Goal: Use online tool/utility: Utilize a website feature to perform a specific function

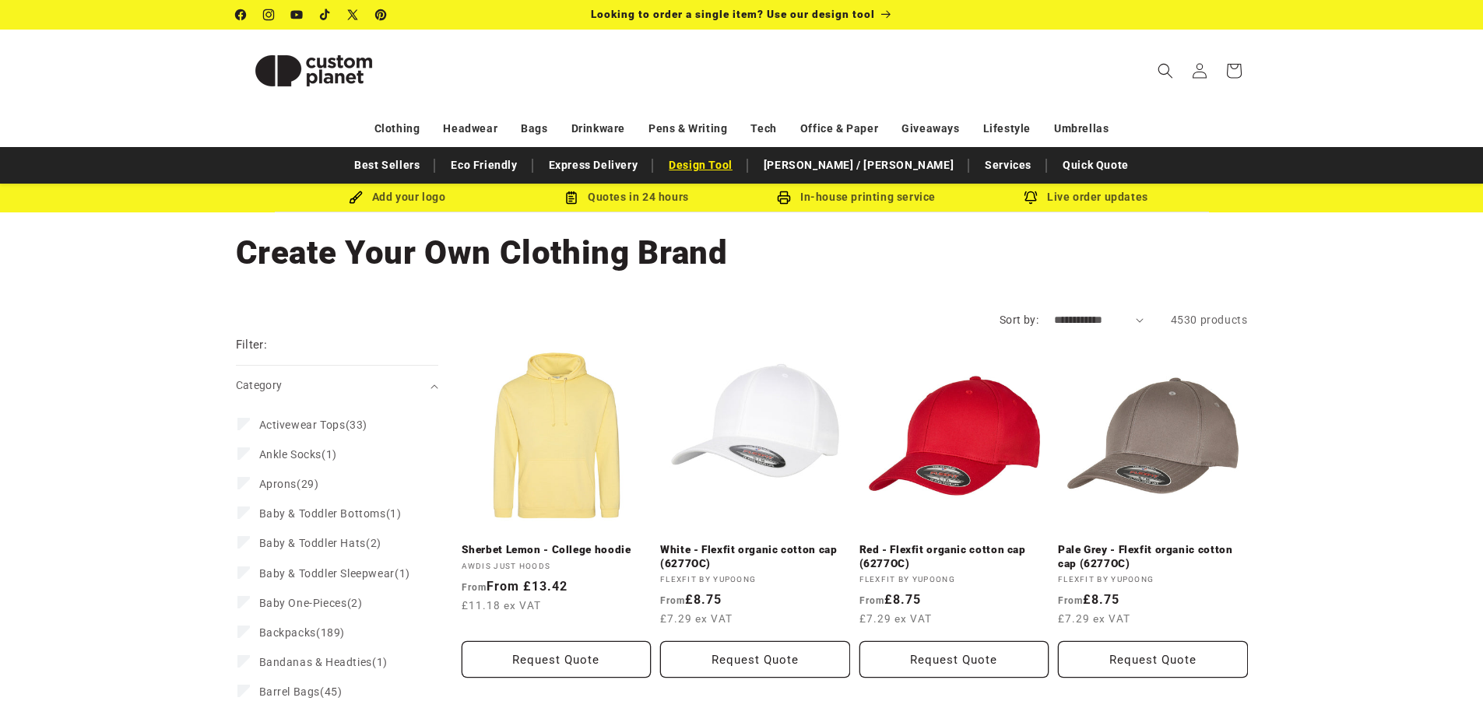
click at [740, 162] on link "Design Tool" at bounding box center [700, 165] width 79 height 27
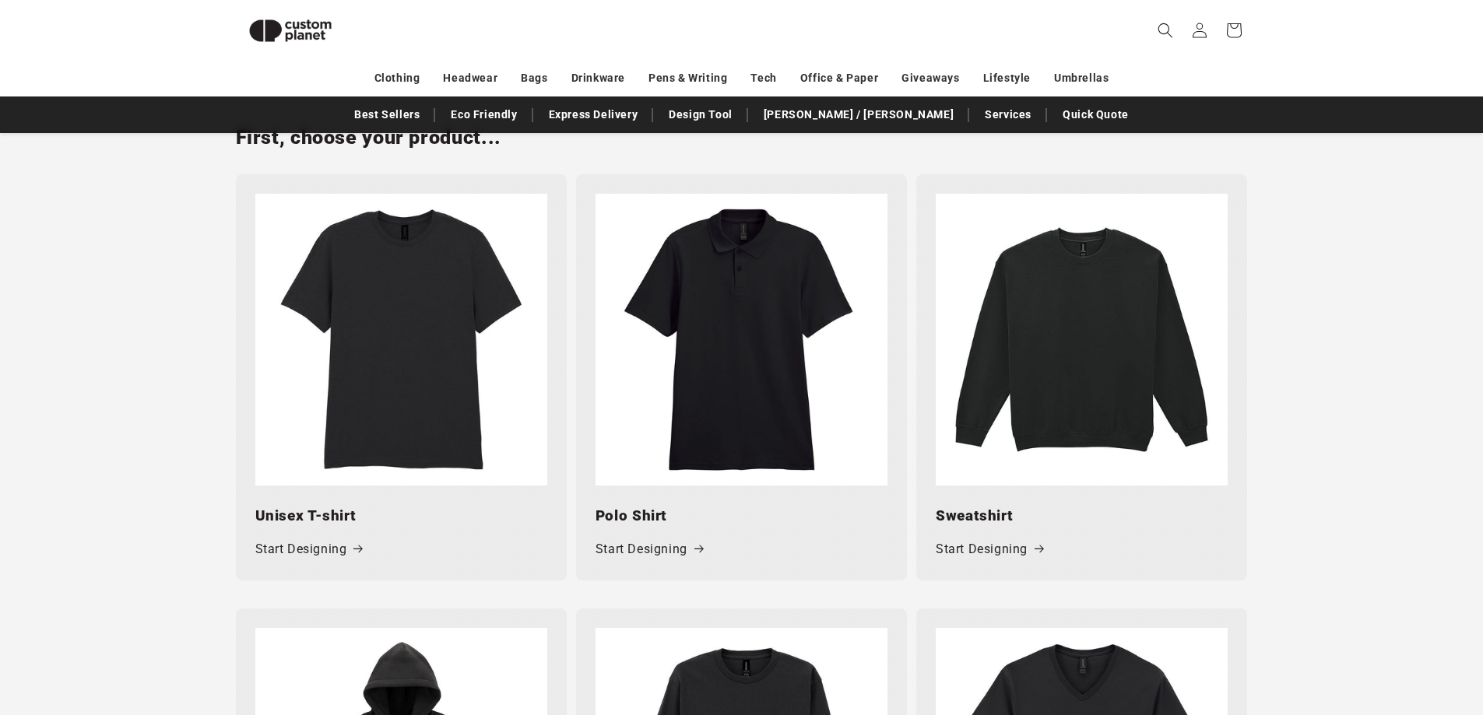
scroll to position [524, 0]
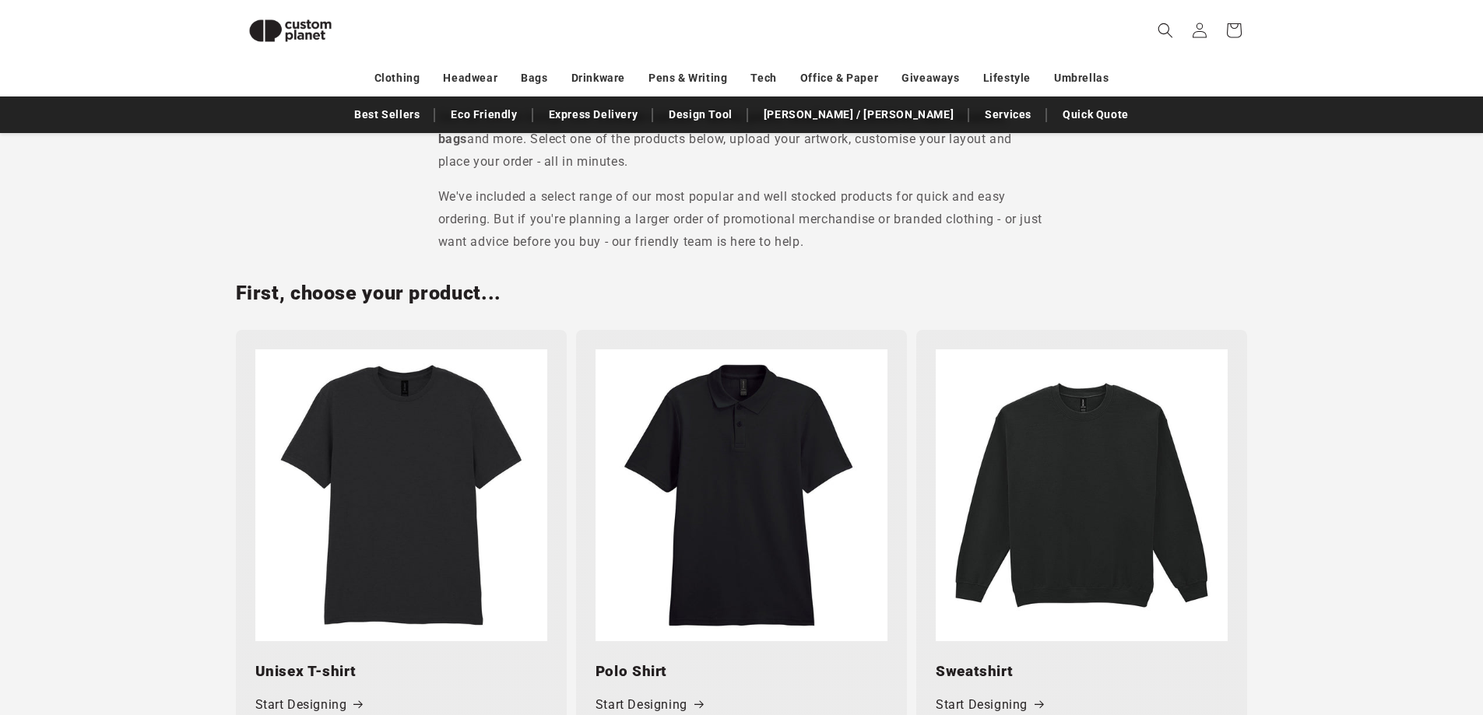
click at [1136, 455] on img at bounding box center [1082, 496] width 292 height 292
click at [1030, 709] on span at bounding box center [1036, 705] width 16 height 16
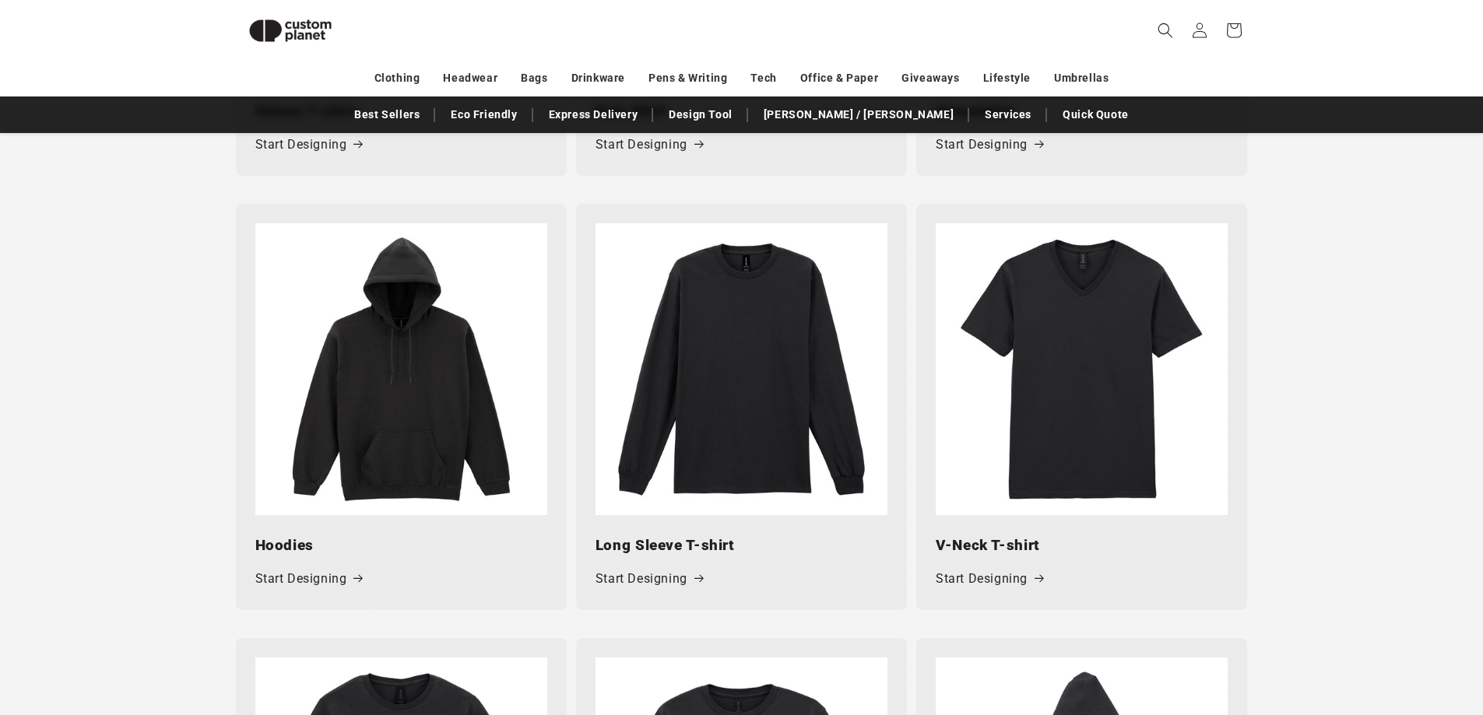
scroll to position [1084, 0]
click at [457, 396] on img at bounding box center [401, 370] width 292 height 292
click at [322, 587] on link "Start Designing" at bounding box center [308, 580] width 107 height 23
click at [424, 467] on img at bounding box center [401, 370] width 292 height 292
click at [689, 153] on span at bounding box center [695, 146] width 16 height 16
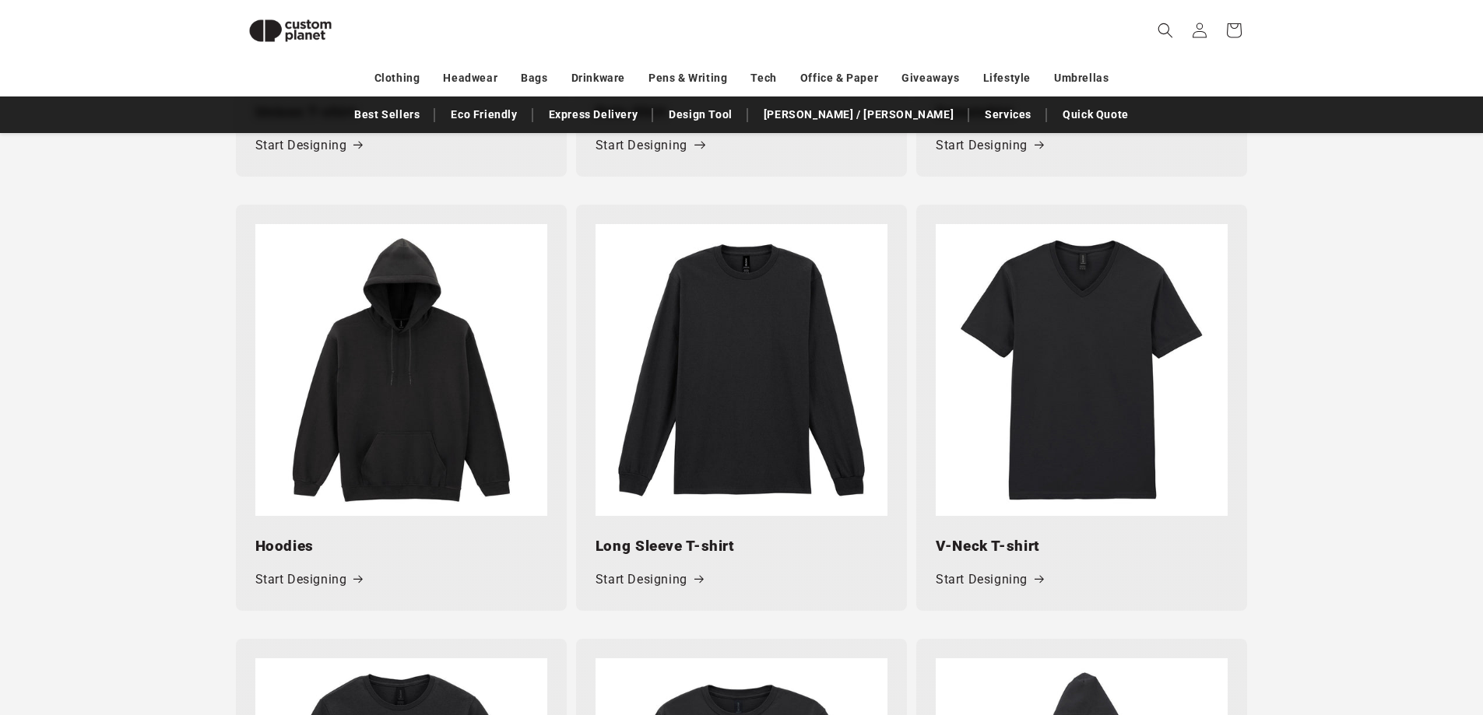
click at [698, 136] on span at bounding box center [698, 146] width 16 height 23
